Goal: Transaction & Acquisition: Purchase product/service

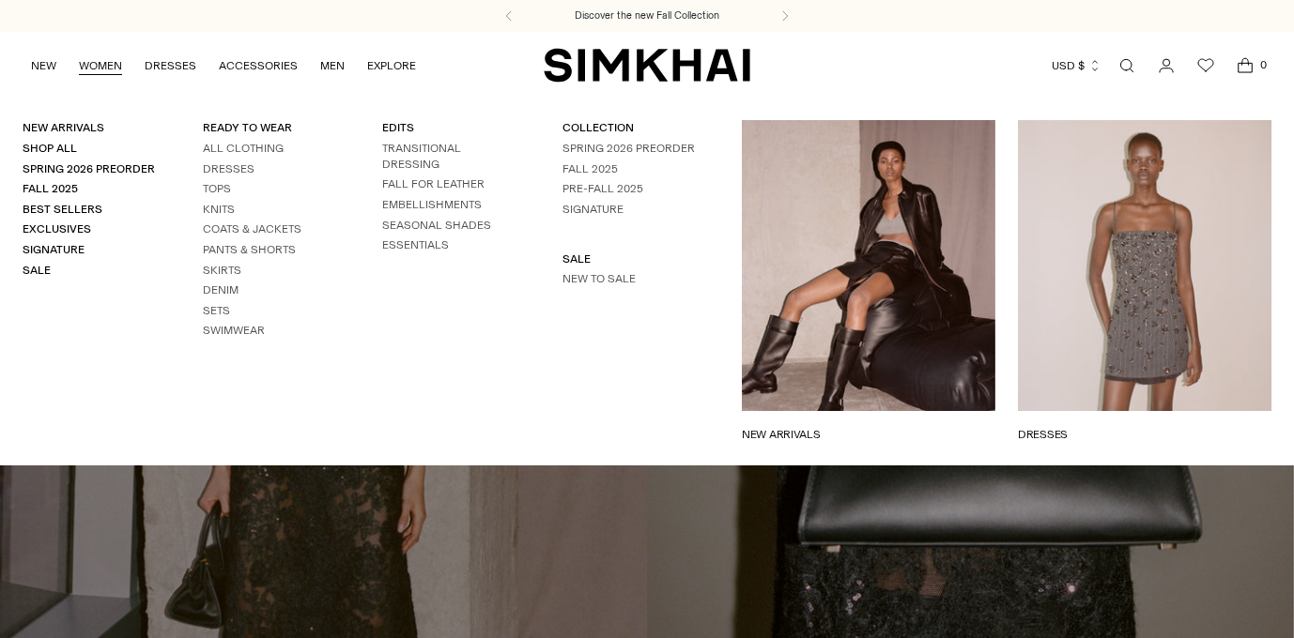
click at [110, 71] on link "WOMEN" at bounding box center [100, 65] width 43 height 41
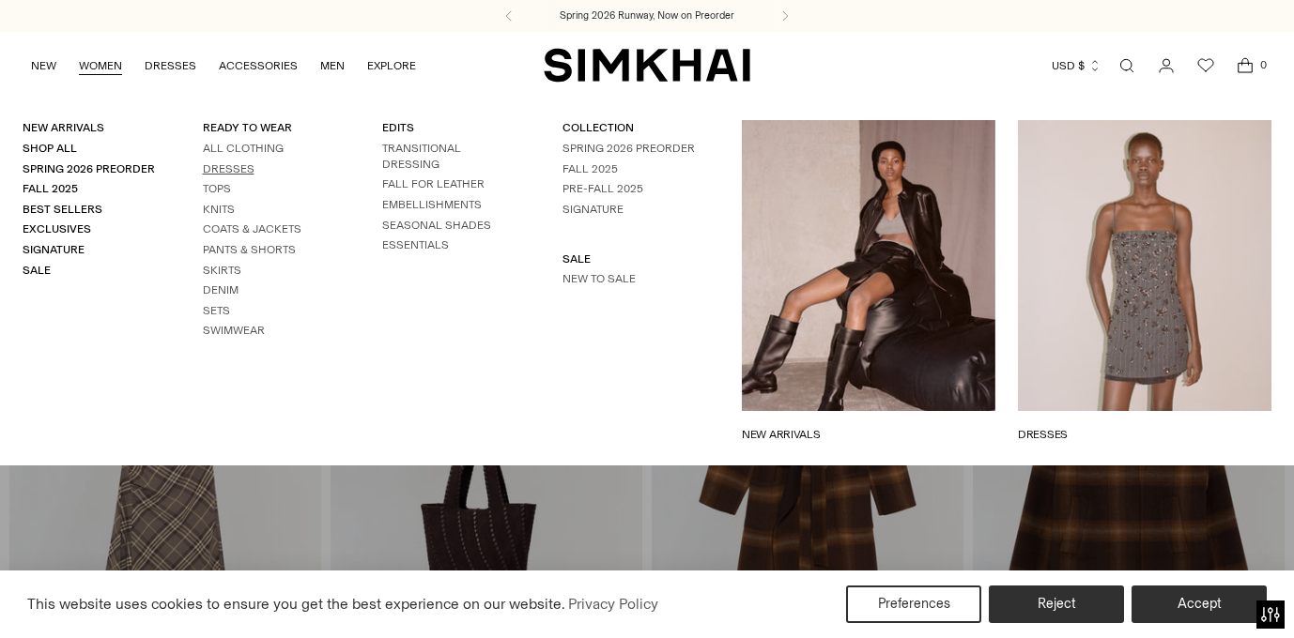
click at [226, 169] on link "Dresses" at bounding box center [229, 168] width 52 height 13
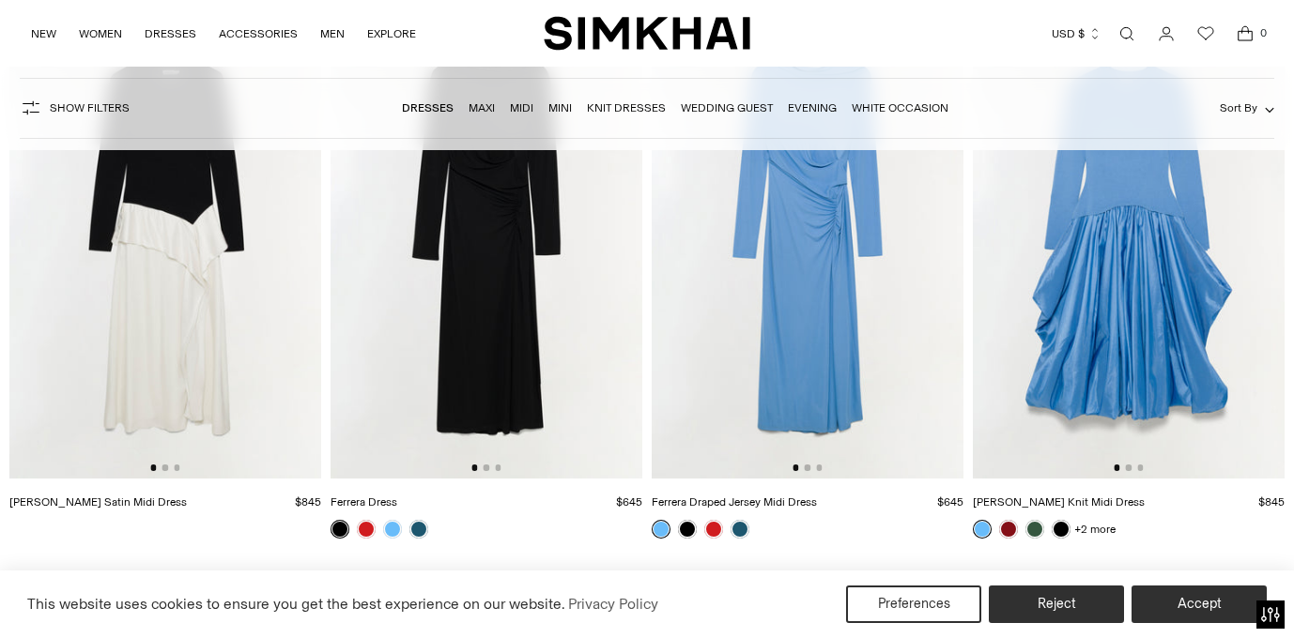
scroll to position [1035, 0]
